Goal: Task Accomplishment & Management: Manage account settings

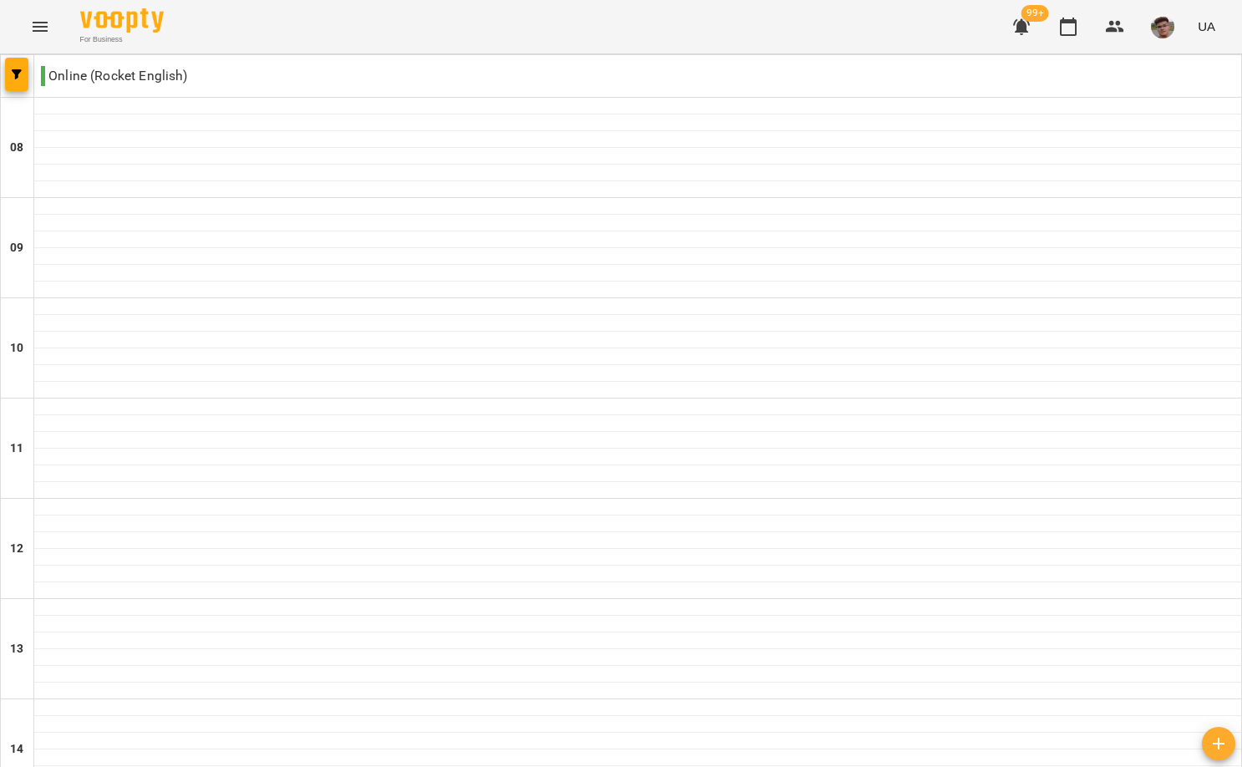
scroll to position [845, 0]
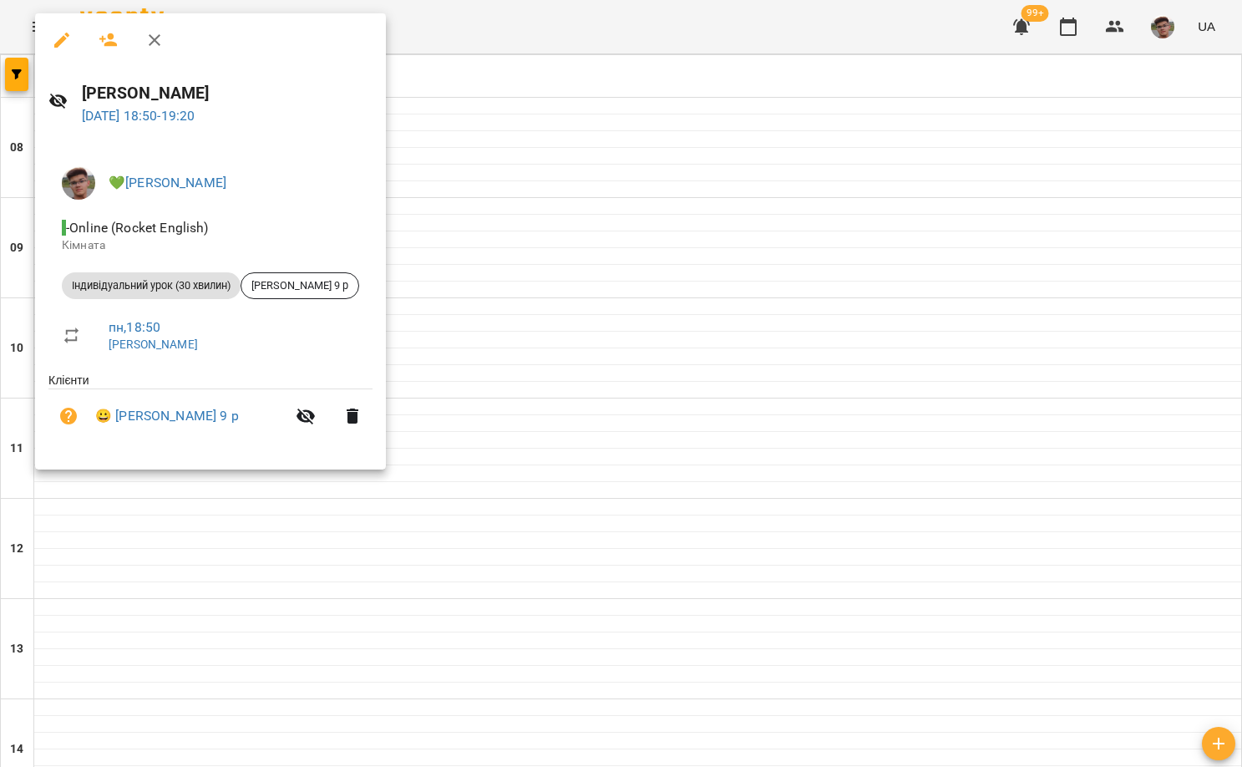
click at [151, 38] on icon "button" at bounding box center [155, 40] width 20 height 20
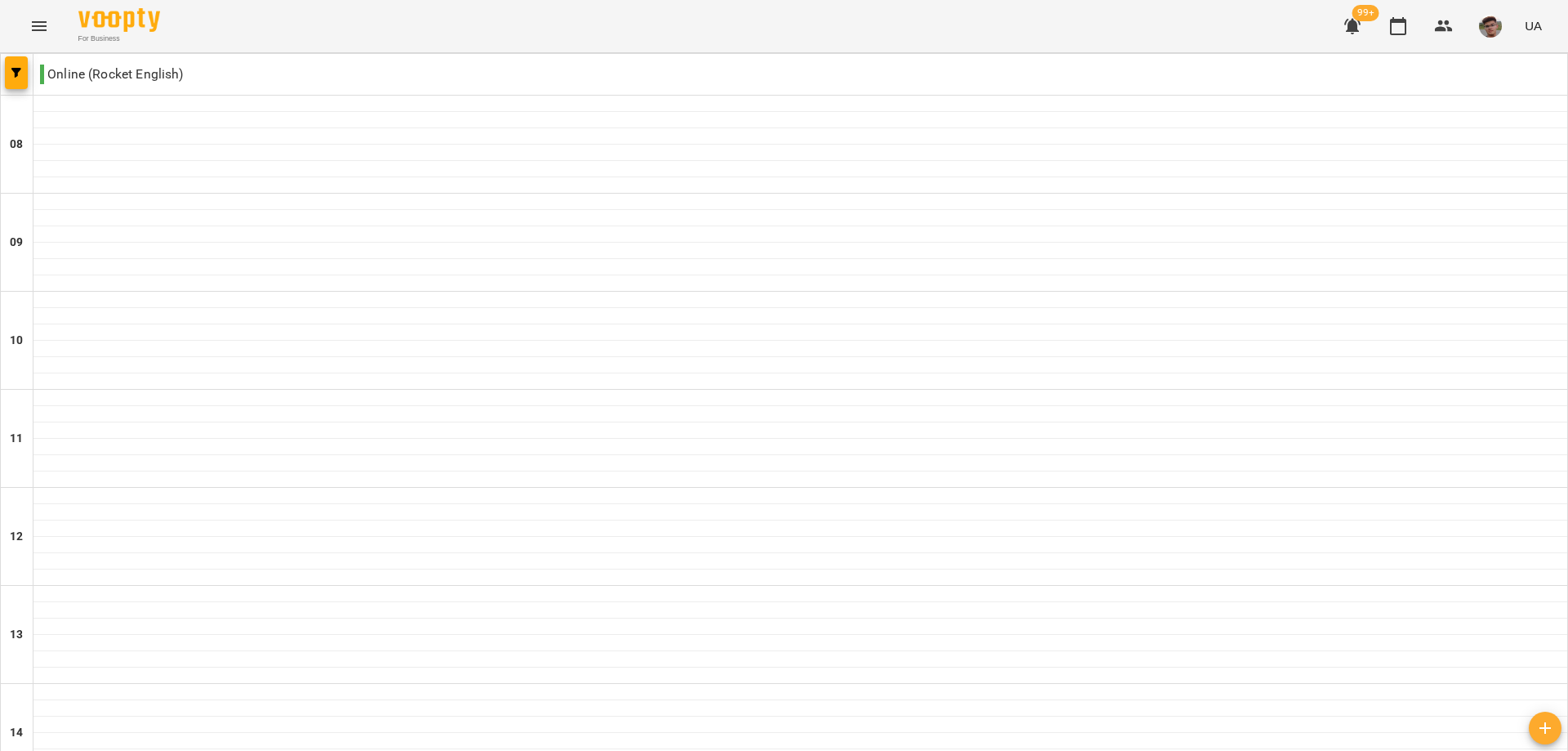
scroll to position [826, 0]
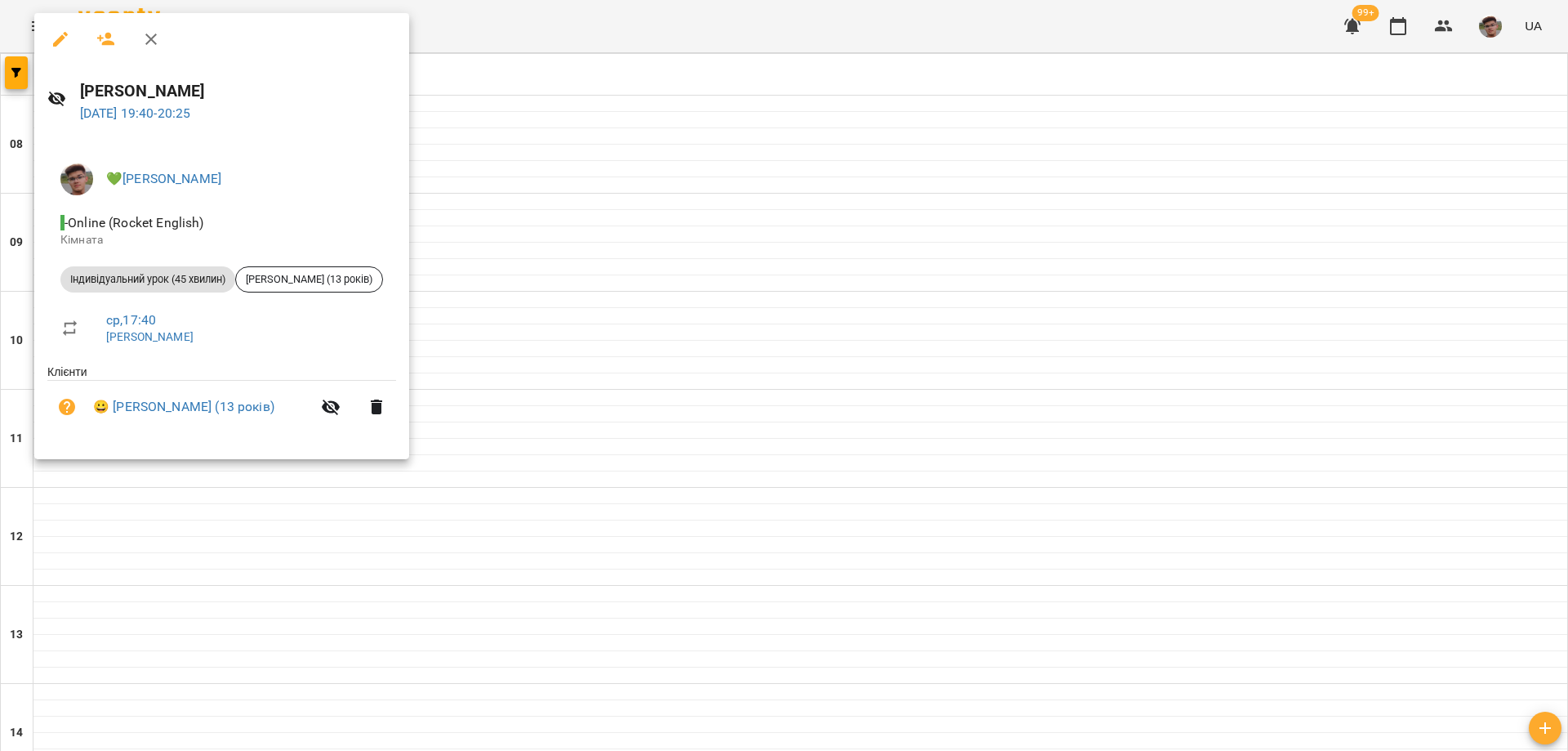
click at [151, 40] on icon "button" at bounding box center [152, 39] width 12 height 12
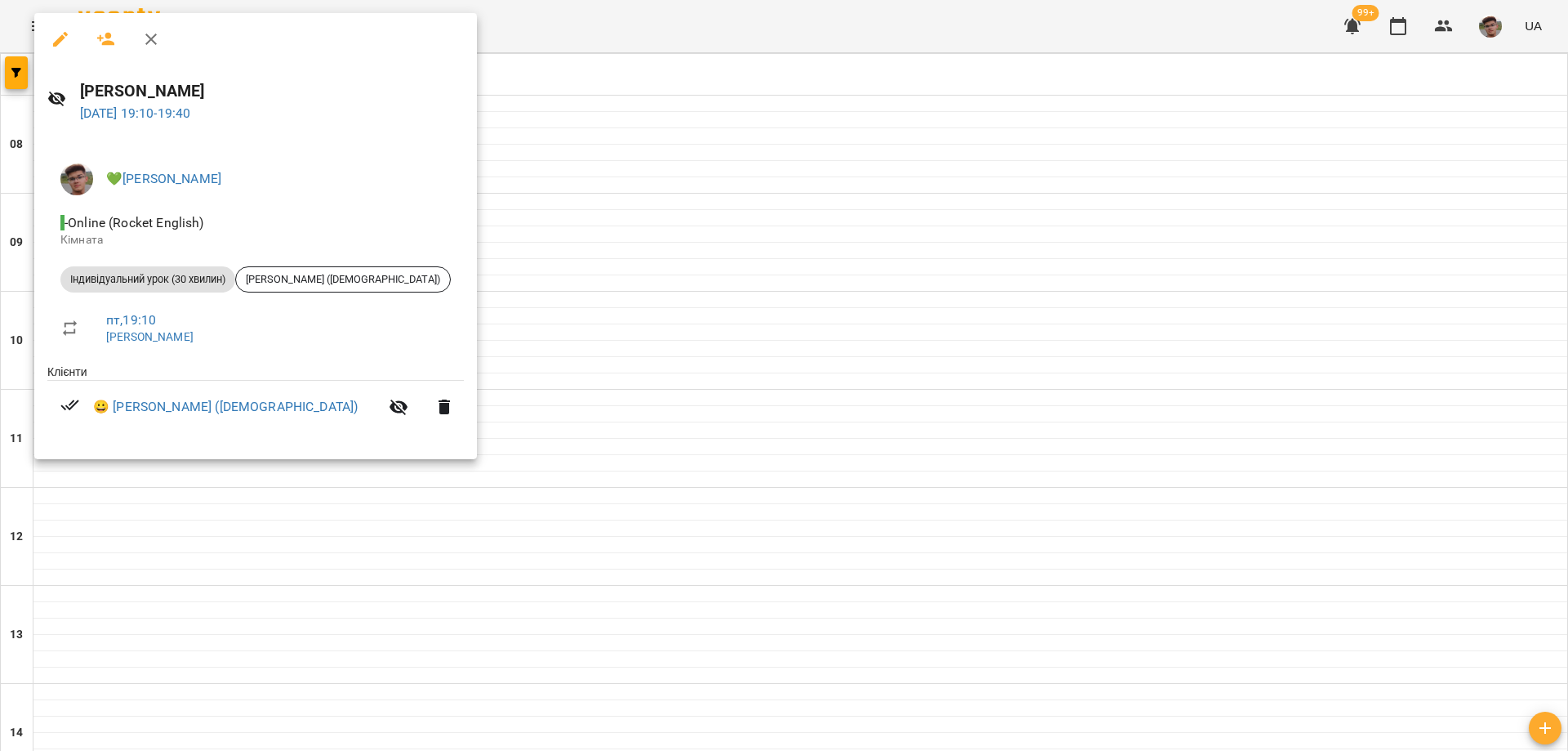
click at [155, 42] on icon "button" at bounding box center [152, 39] width 20 height 20
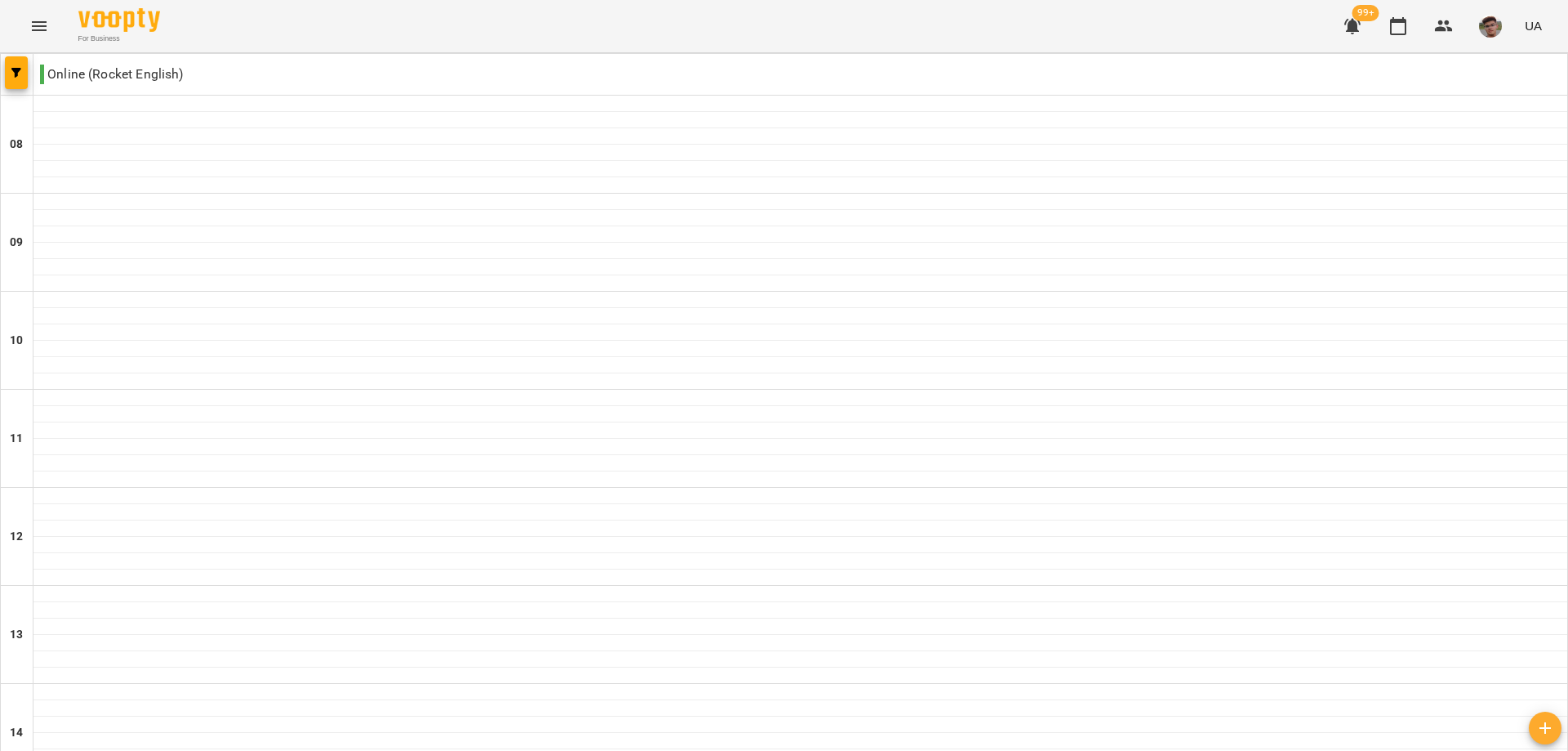
click at [886, 15] on button "button" at bounding box center [1490, 25] width 42 height 42
click at [886, 52] on span "💚[PERSON_NAME]" at bounding box center [1413, 62] width 105 height 20
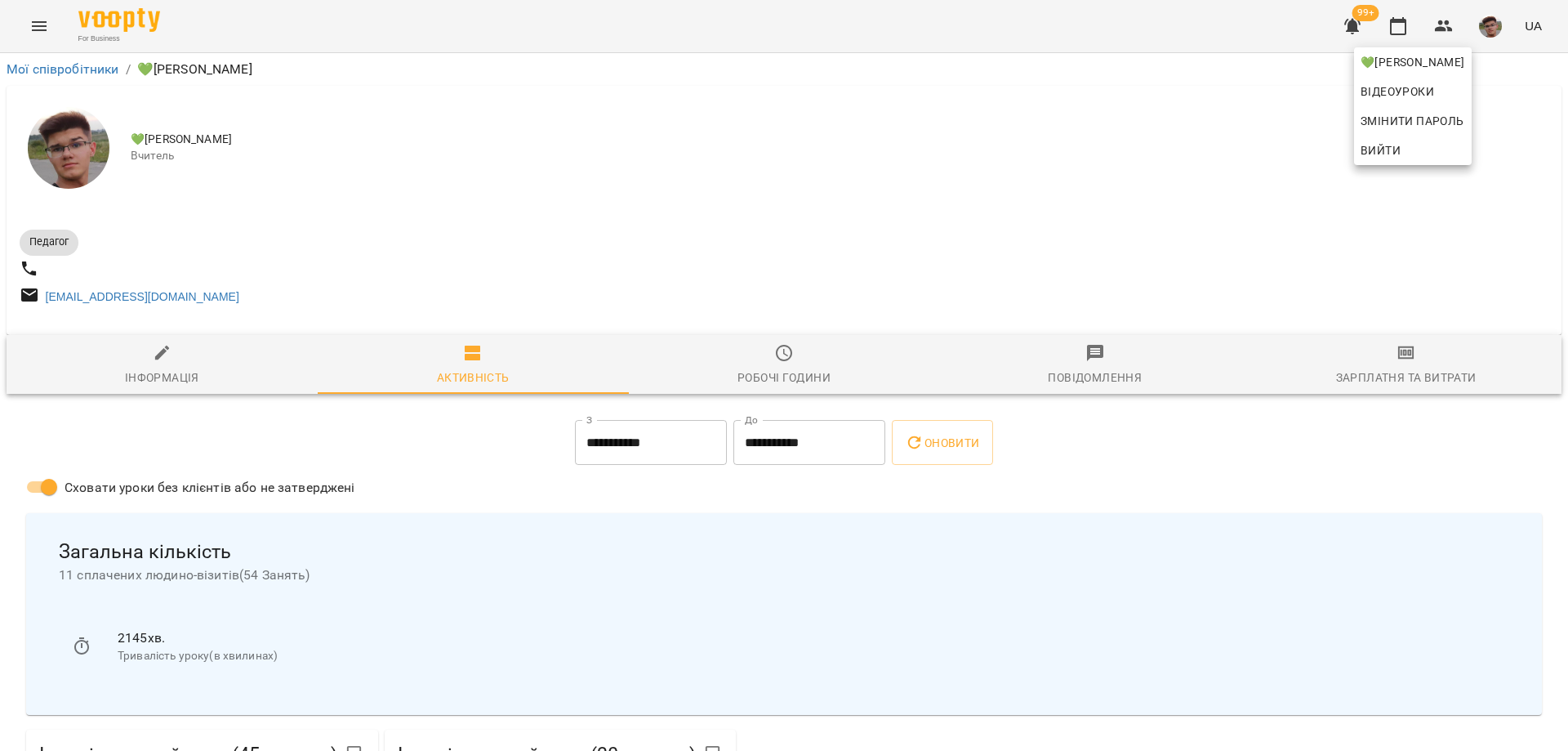
click at [439, 446] on div at bounding box center [784, 376] width 1568 height 751
click at [166, 363] on icon "button" at bounding box center [162, 353] width 20 height 20
select select "**"
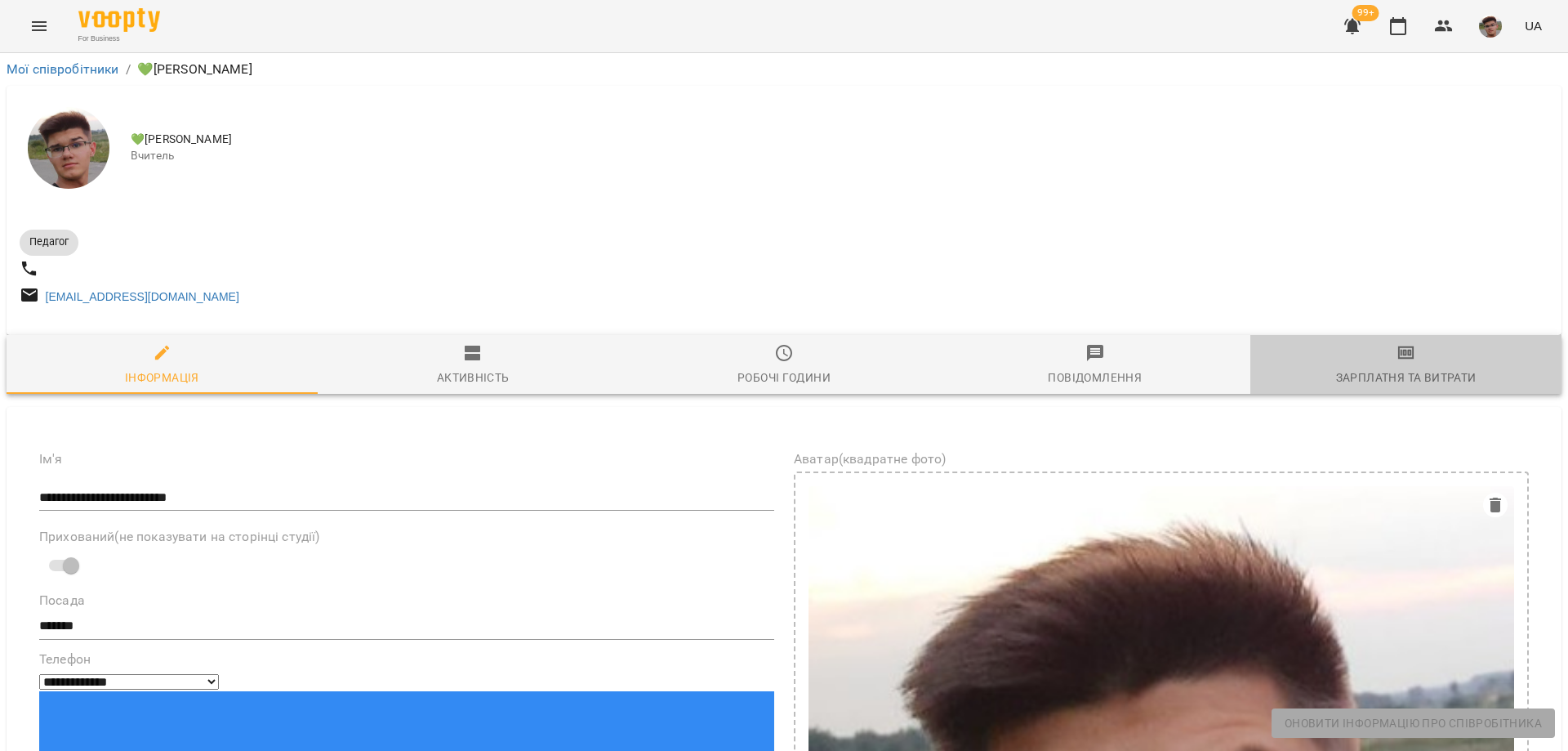
click at [886, 360] on icon "button" at bounding box center [1406, 353] width 20 height 20
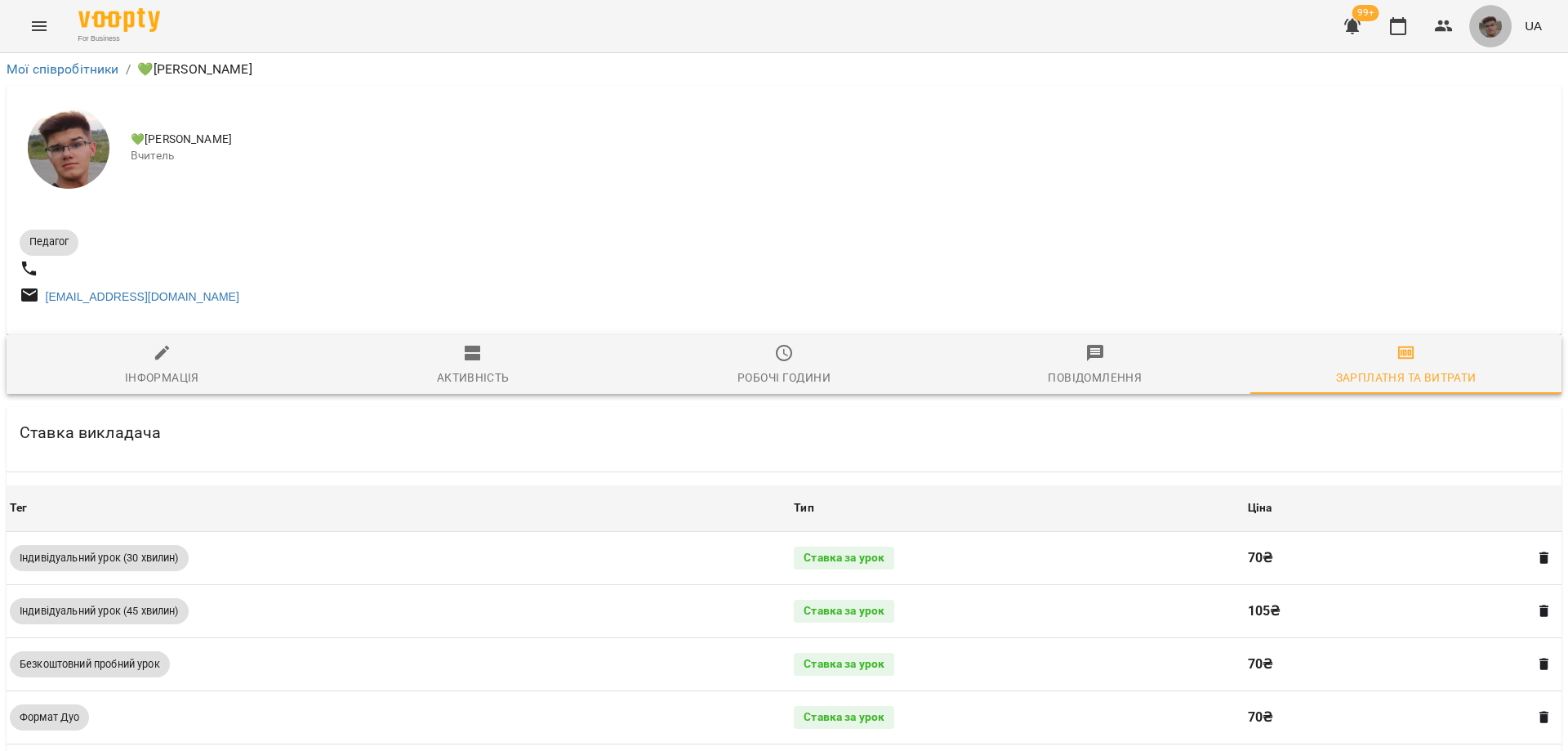
click at [886, 22] on img "button" at bounding box center [1490, 25] width 22 height 22
click at [24, 27] on div at bounding box center [784, 376] width 1568 height 751
click at [38, 26] on icon "Menu" at bounding box center [39, 26] width 15 height 10
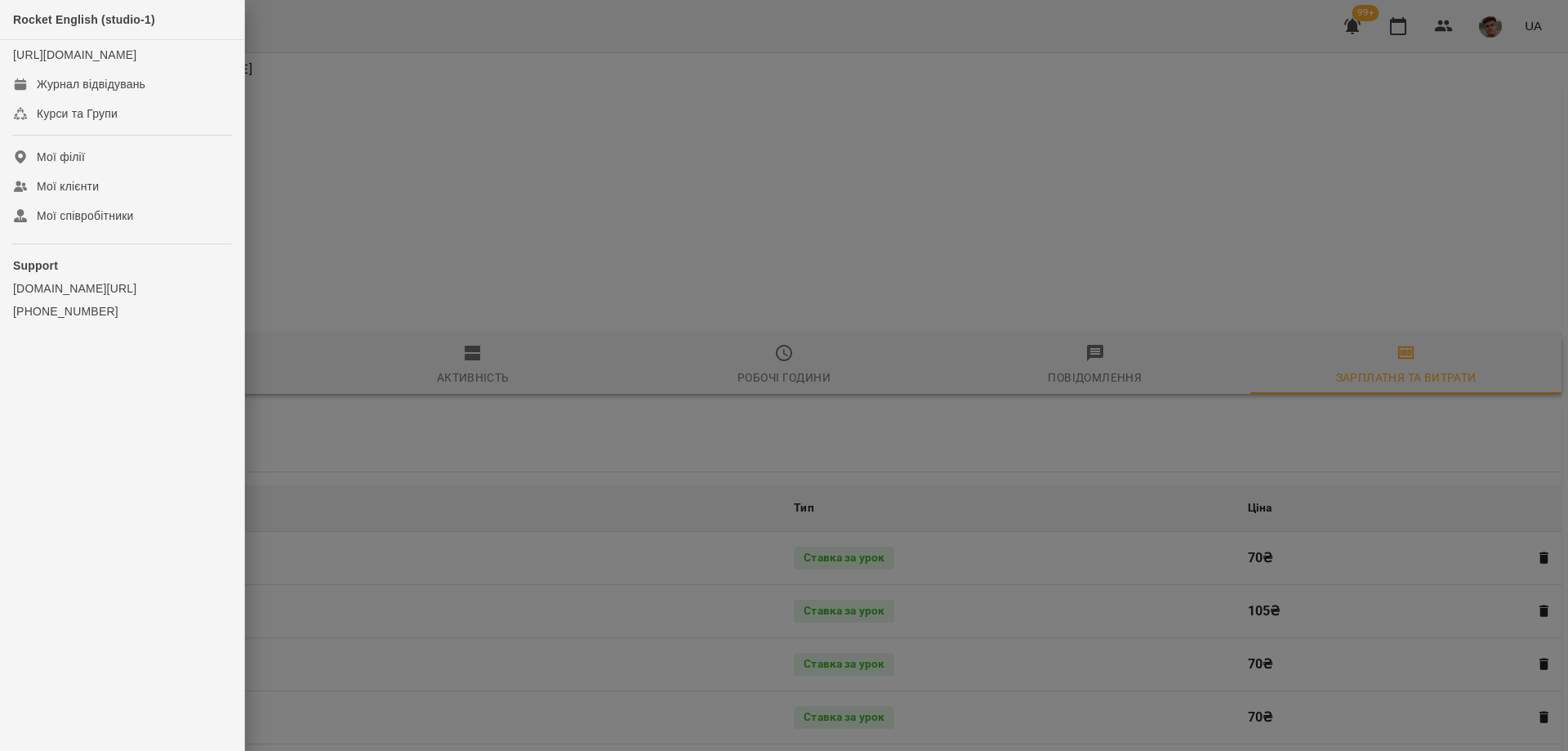
click at [406, 245] on div at bounding box center [784, 376] width 1568 height 751
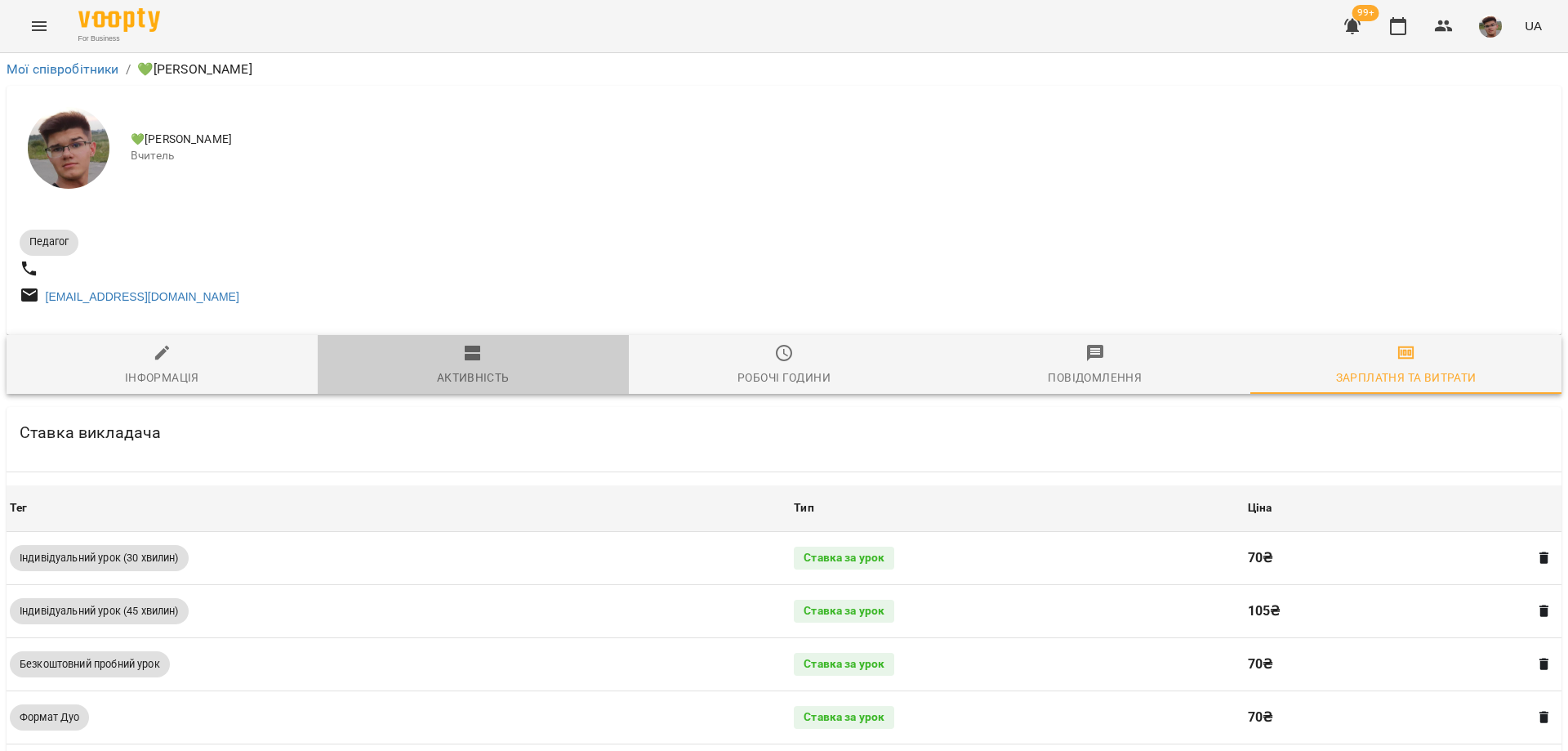
click at [473, 357] on icon "button" at bounding box center [472, 352] width 16 height 15
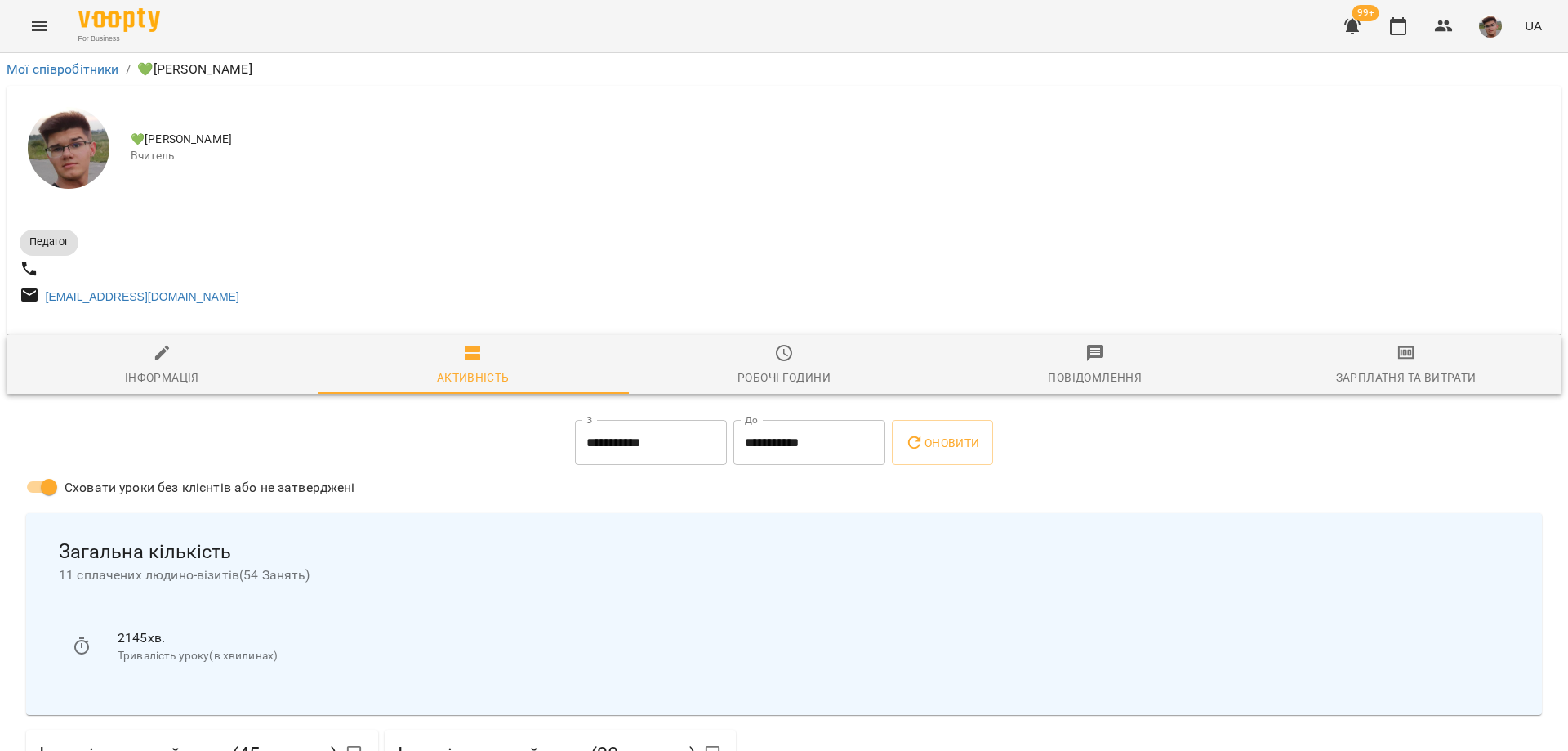
click at [58, 157] on img at bounding box center [68, 148] width 82 height 82
click at [234, 143] on span "💚[PERSON_NAME]" at bounding box center [840, 139] width 1417 height 17
click at [886, 32] on img "button" at bounding box center [1490, 25] width 22 height 22
click at [886, 55] on span "💚[PERSON_NAME]" at bounding box center [1413, 62] width 105 height 20
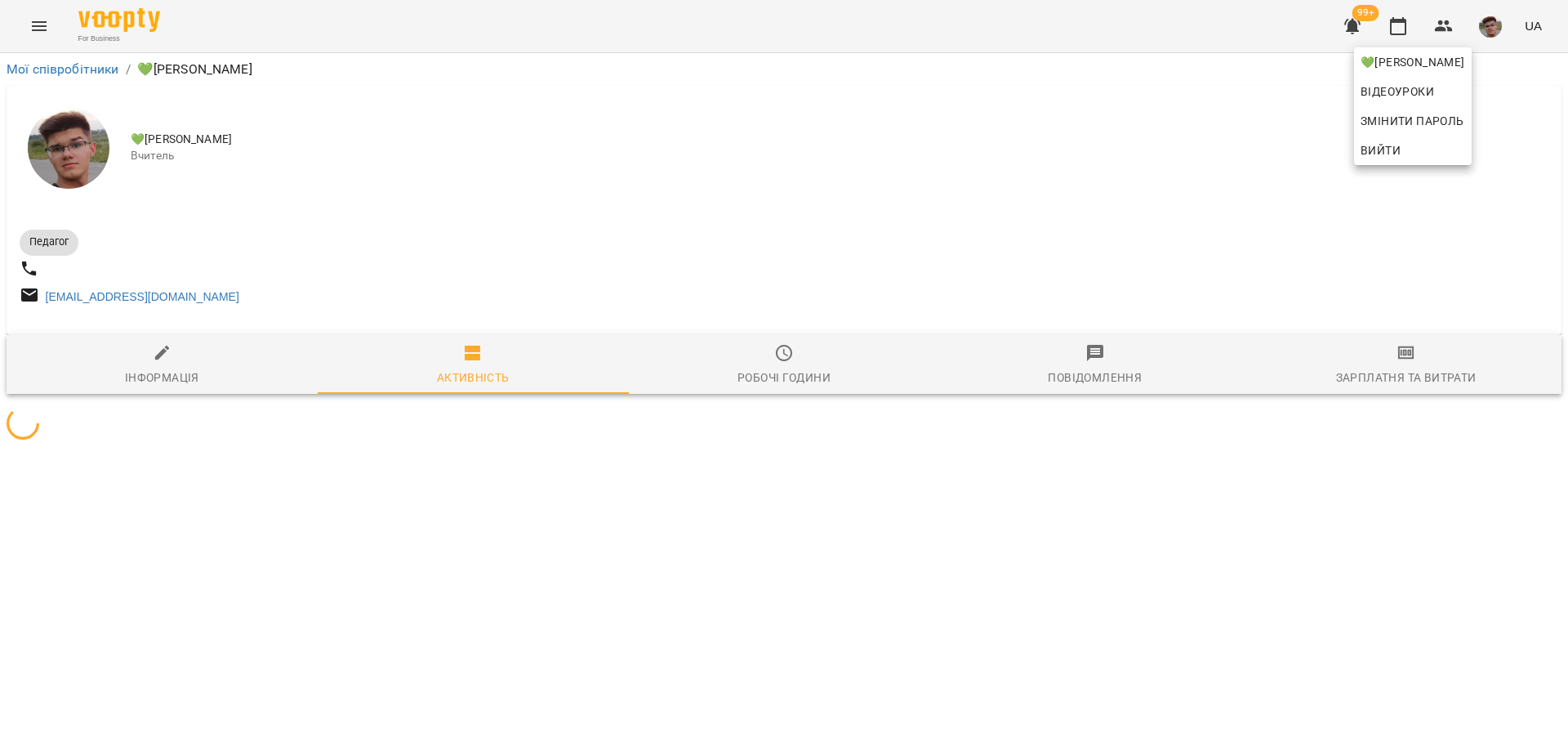
click at [886, 239] on div at bounding box center [784, 376] width 1568 height 751
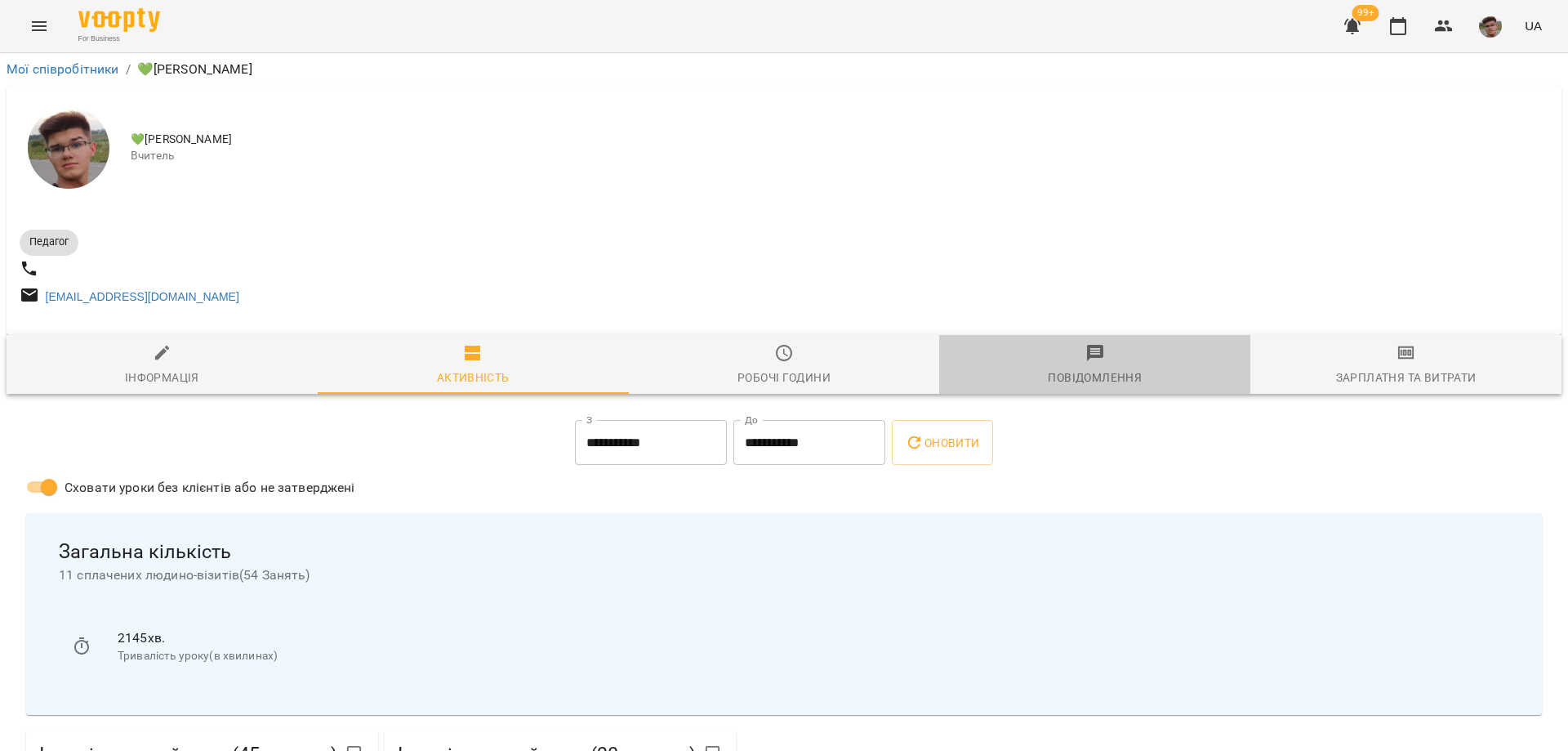
click at [886, 367] on span "Повідомлення" at bounding box center [1095, 365] width 291 height 44
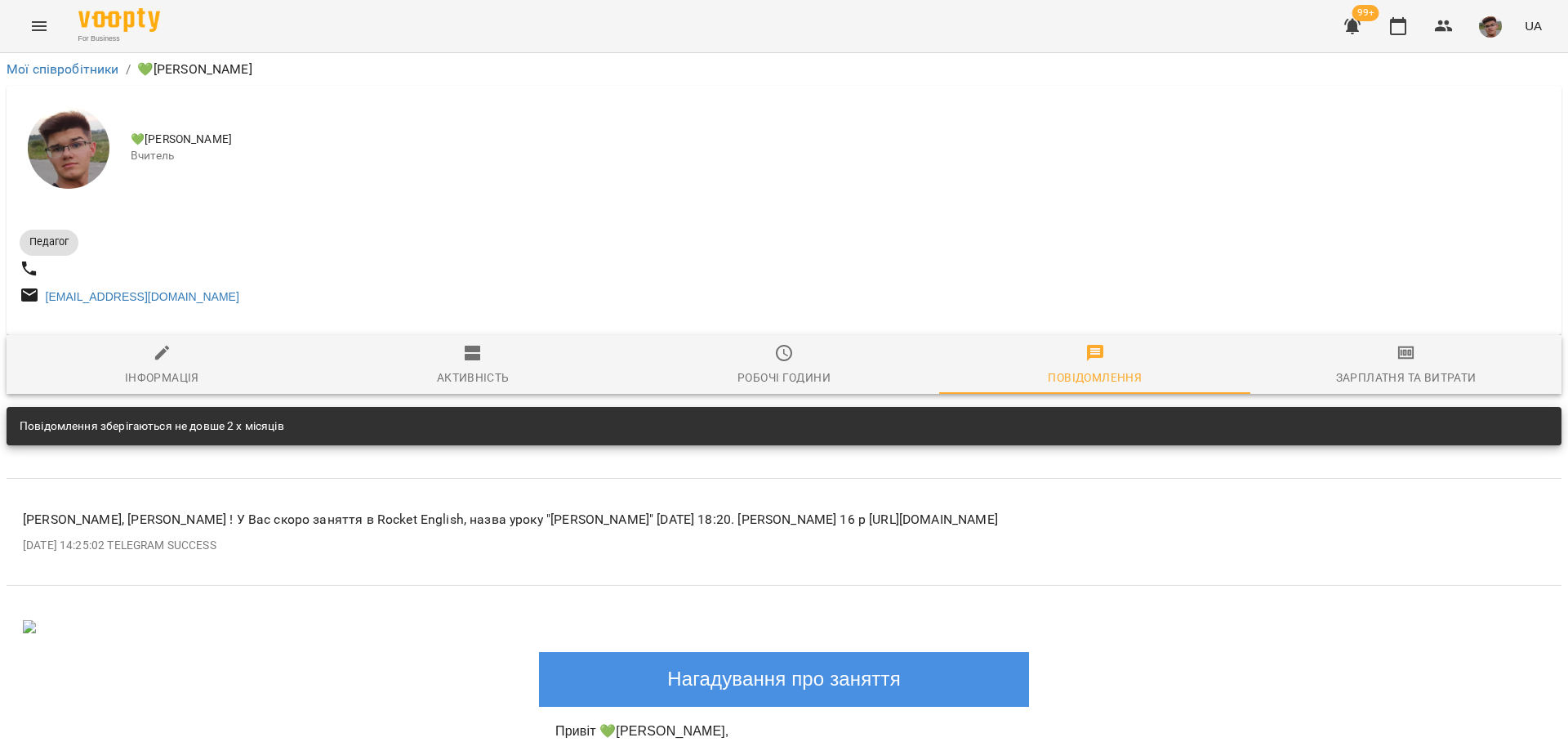
click at [782, 361] on icon "button" at bounding box center [784, 353] width 17 height 17
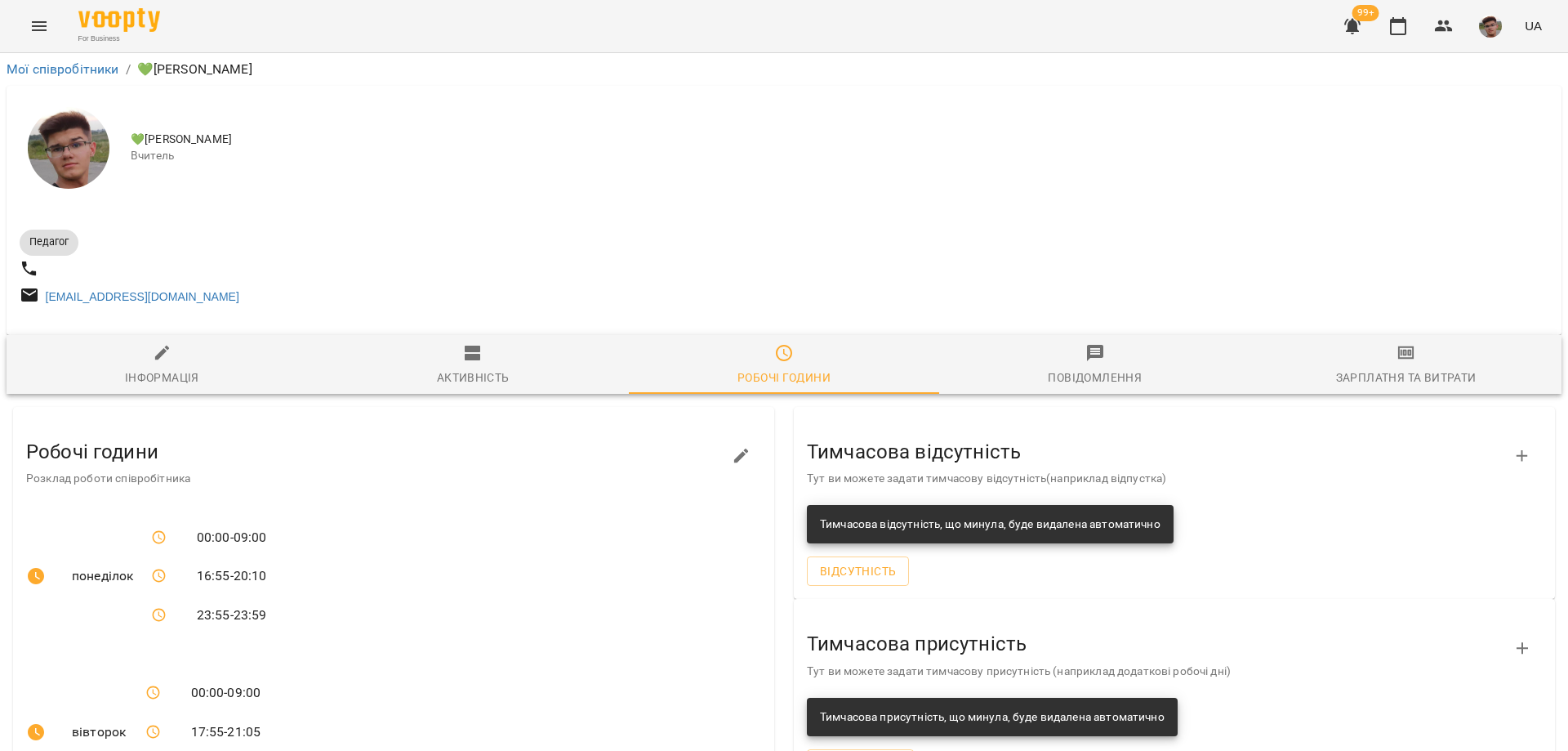
click at [886, 370] on span "Зарплатня та Витрати" at bounding box center [1406, 365] width 291 height 44
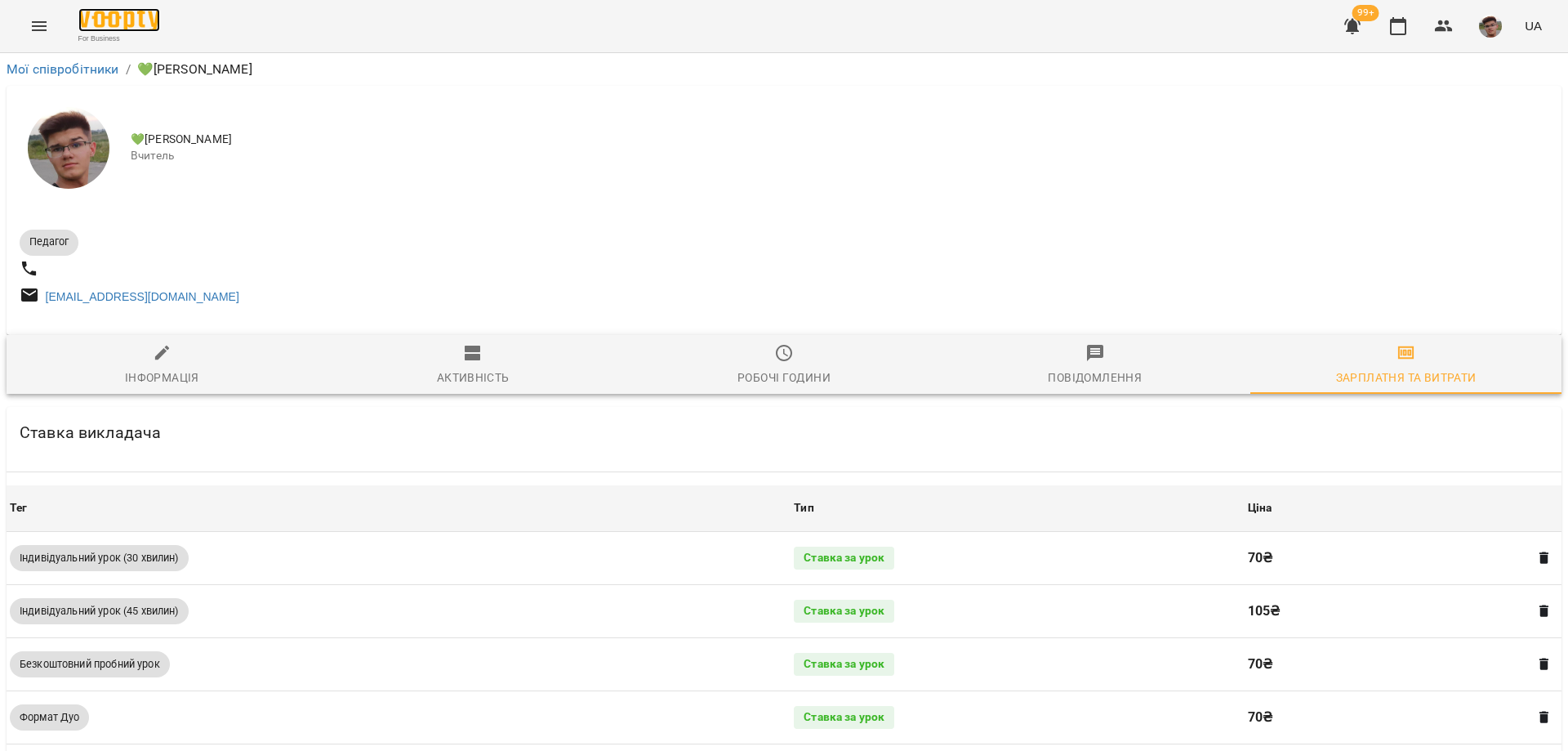
click at [113, 25] on img at bounding box center [119, 20] width 82 height 23
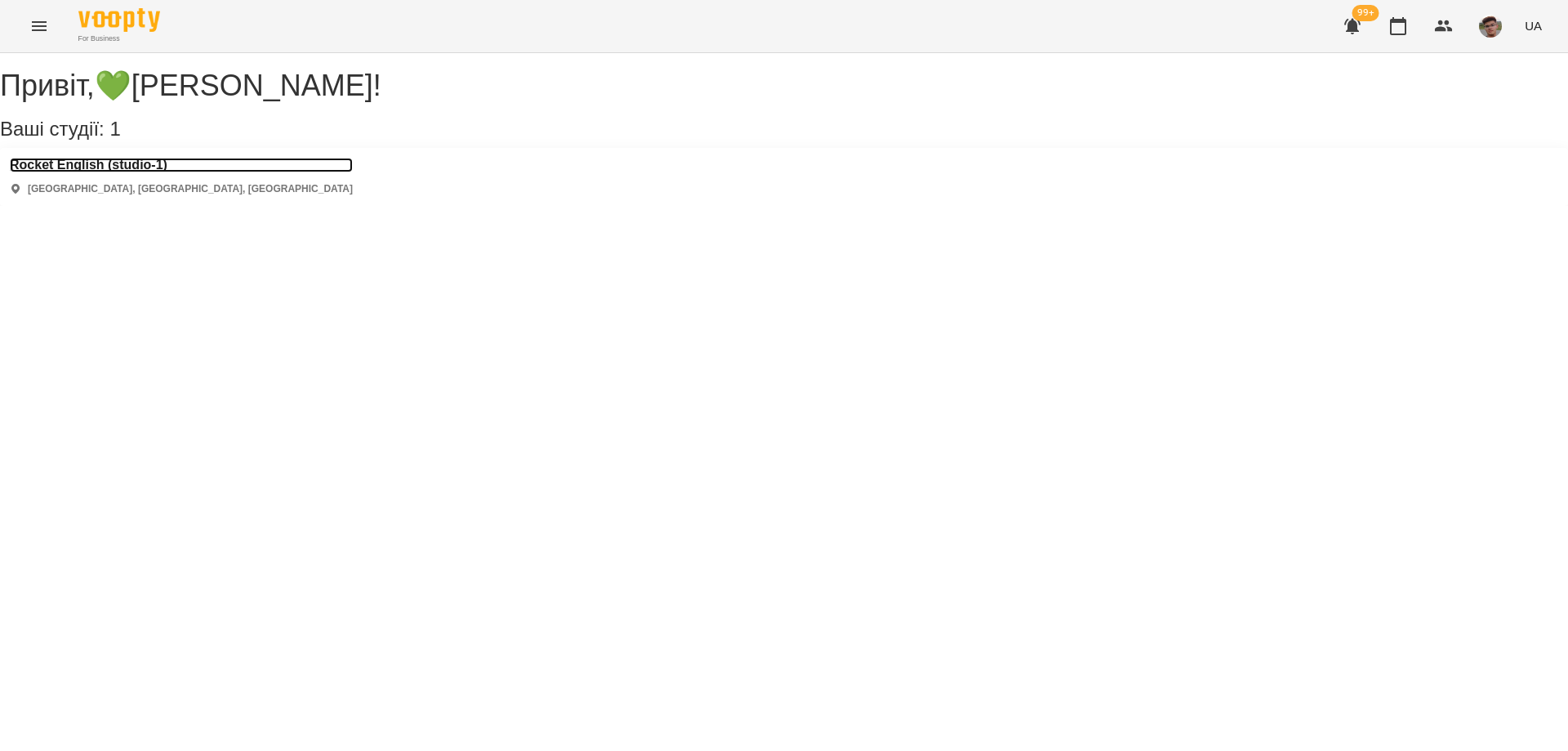
click at [109, 172] on h3 "Rocket English (studio-1)" at bounding box center [181, 164] width 343 height 15
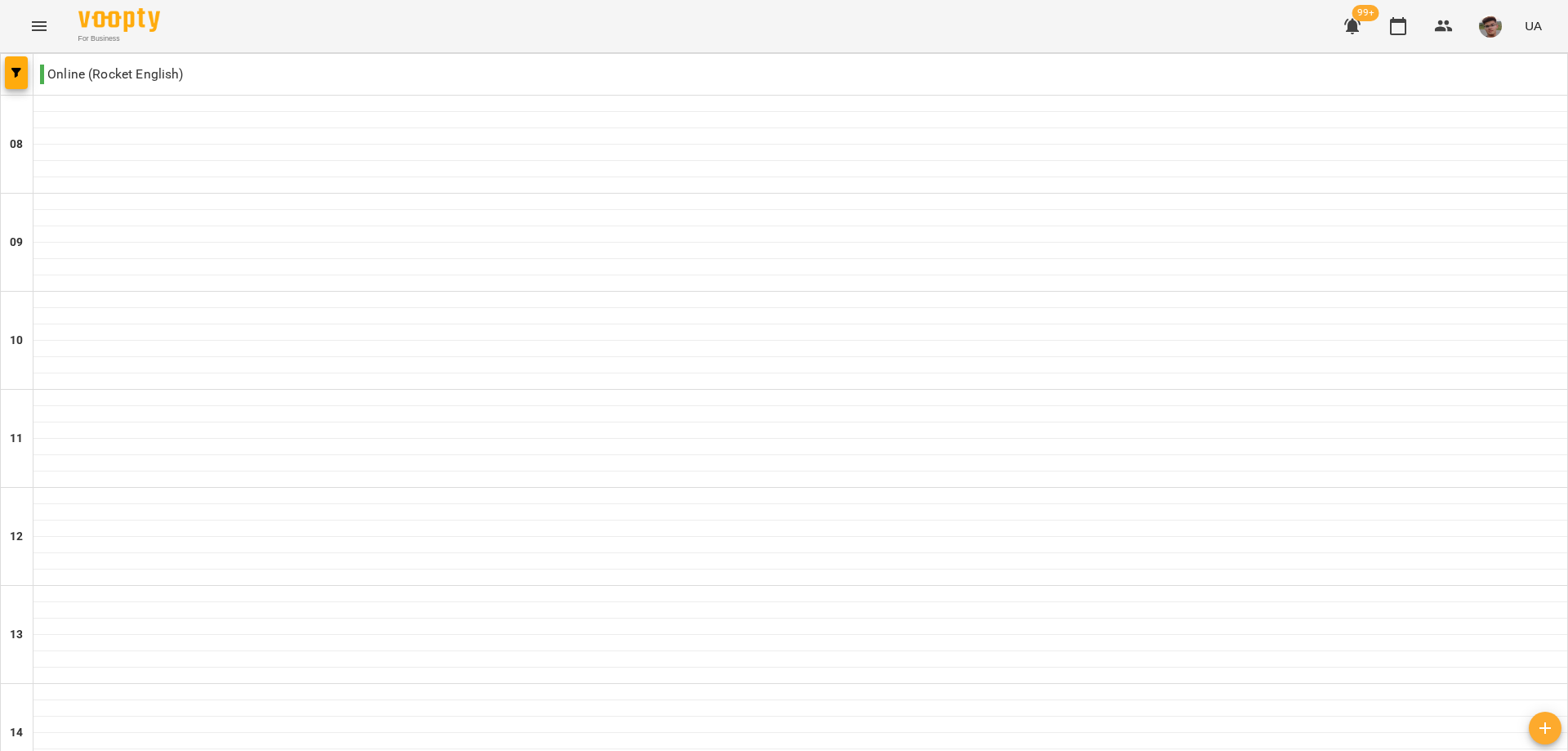
scroll to position [652, 0]
